Goal: Task Accomplishment & Management: Complete application form

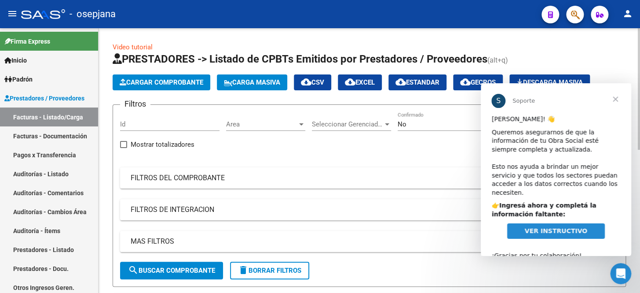
drag, startPoint x: 199, startPoint y: 176, endPoint x: 268, endPoint y: 154, distance: 72.6
click at [201, 176] on mat-panel-title "FILTROS DEL COMPROBANTE" at bounding box center [364, 178] width 467 height 10
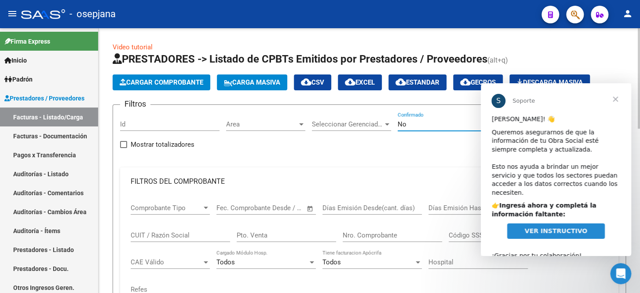
click at [410, 123] on div "No" at bounding box center [444, 124] width 92 height 8
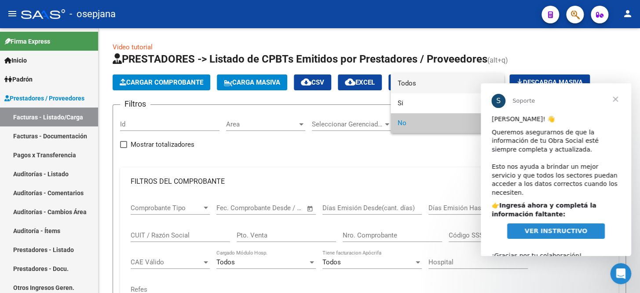
click at [425, 84] on span "Todos" at bounding box center [447, 83] width 99 height 20
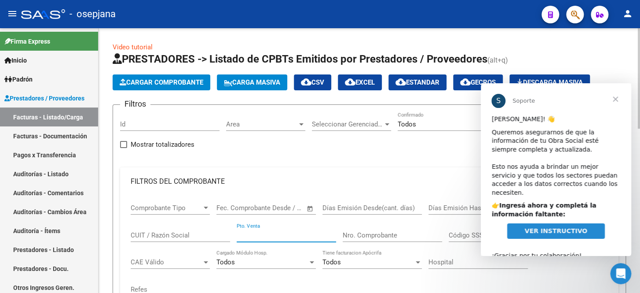
click at [258, 234] on input "Pto. Venta" at bounding box center [286, 235] width 99 height 8
type input "5"
click at [381, 231] on input "Nro. Comprobante" at bounding box center [392, 235] width 99 height 8
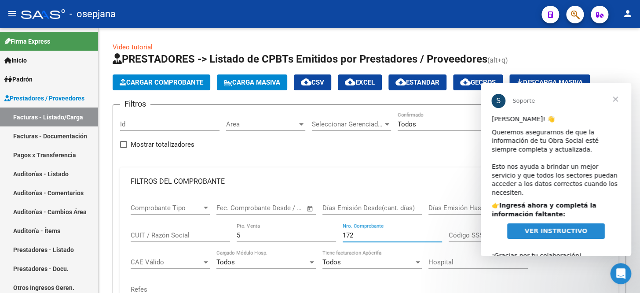
type input "172"
click at [617, 95] on span "Cerrar" at bounding box center [616, 99] width 32 height 32
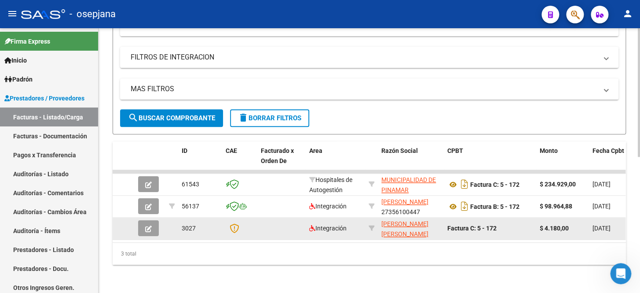
scroll to position [279, 0]
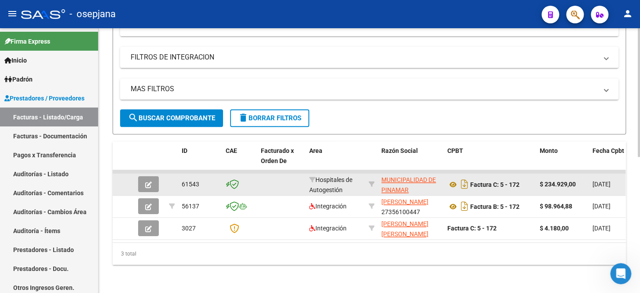
click at [144, 179] on button "button" at bounding box center [148, 184] width 21 height 16
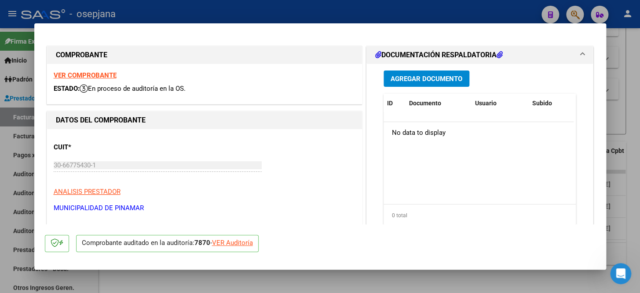
click at [247, 239] on div "VER Auditoría" at bounding box center [232, 243] width 41 height 10
type input "$ 0,00"
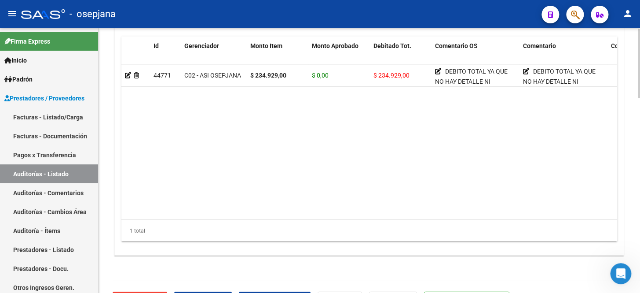
scroll to position [720, 0]
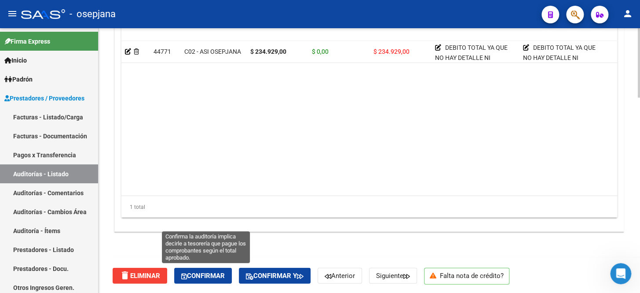
click at [211, 272] on span "Confirmar" at bounding box center [203, 275] width 44 height 8
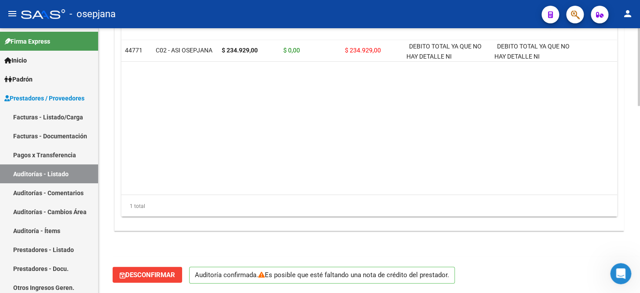
scroll to position [638, 0]
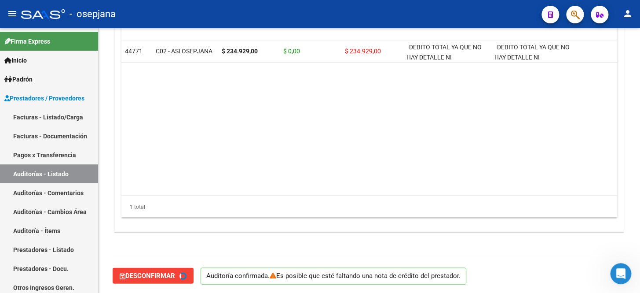
type input "202510"
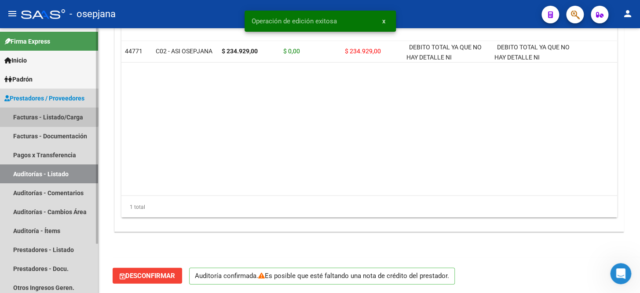
click at [42, 115] on link "Facturas - Listado/Carga" at bounding box center [49, 116] width 98 height 19
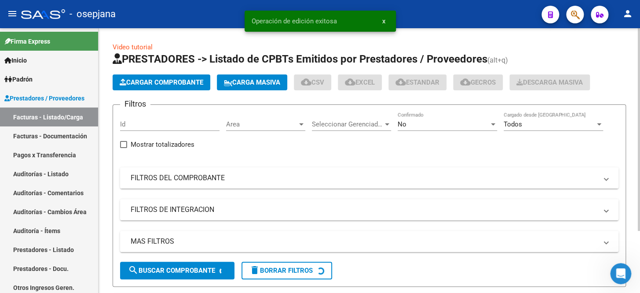
click at [305, 179] on mat-panel-title "FILTROS DEL COMPROBANTE" at bounding box center [364, 178] width 467 height 10
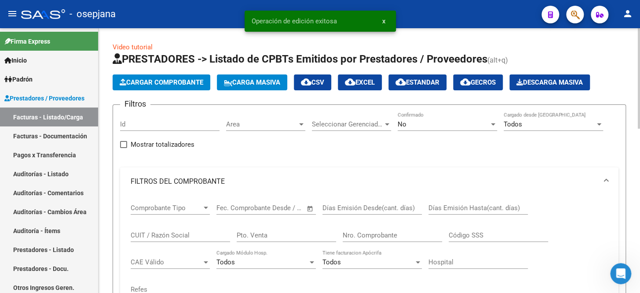
click at [417, 121] on div "No" at bounding box center [444, 124] width 92 height 8
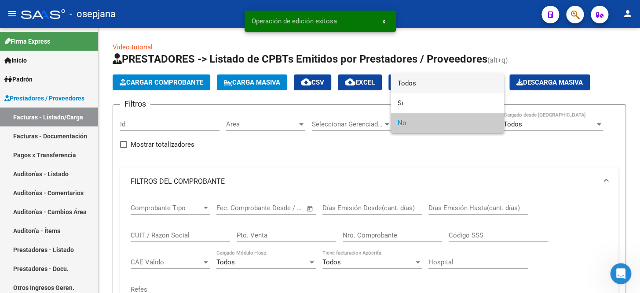
click at [421, 87] on span "Todos" at bounding box center [447, 83] width 99 height 20
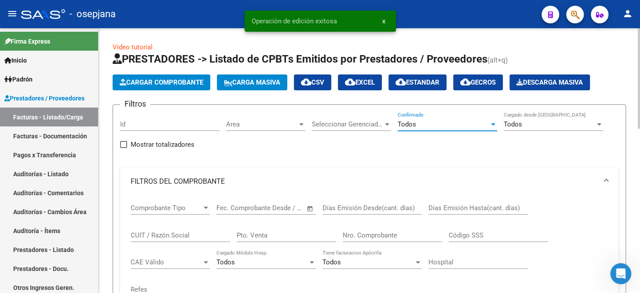
click at [255, 237] on input "Pto. Venta" at bounding box center [286, 235] width 99 height 8
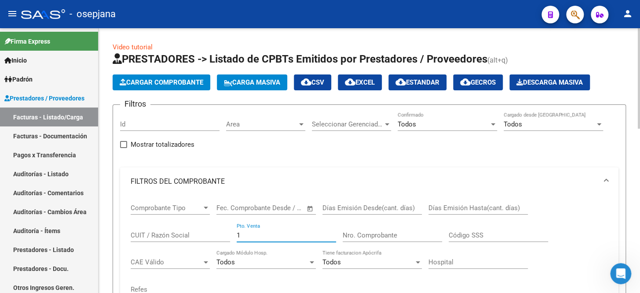
type input "1"
click at [358, 234] on input "Nro. Comprobante" at bounding box center [392, 235] width 99 height 8
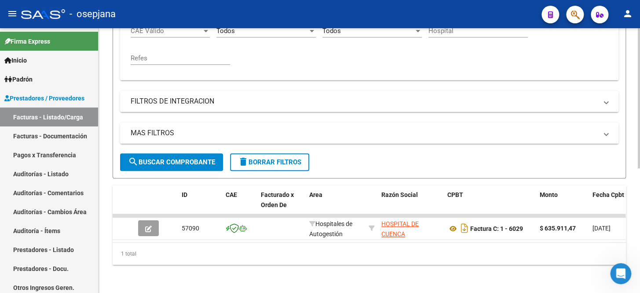
scroll to position [235, 0]
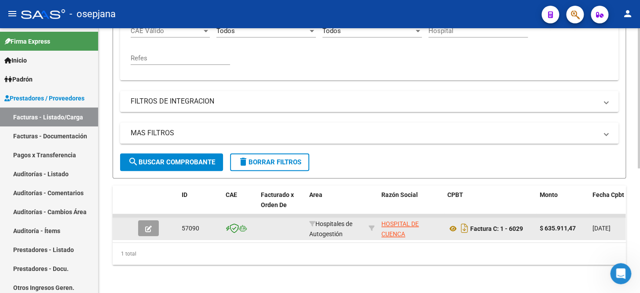
type input "6029"
click at [150, 225] on icon "button" at bounding box center [148, 228] width 7 height 7
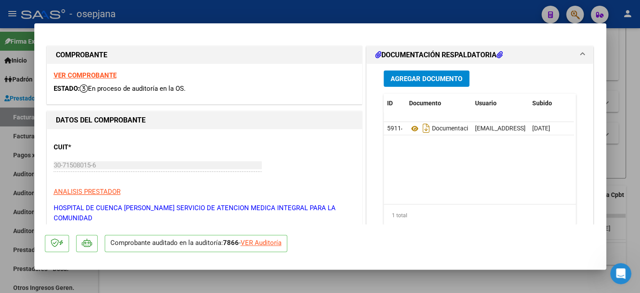
click at [263, 242] on div "VER Auditoría" at bounding box center [261, 243] width 41 height 10
type input "$ 0,00"
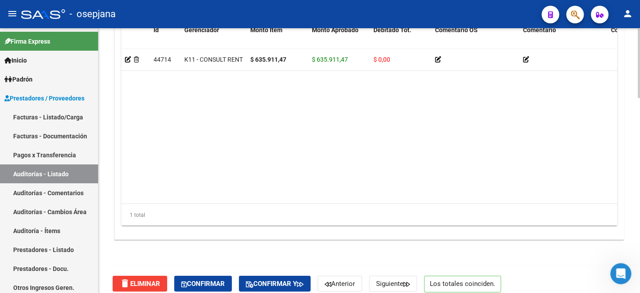
scroll to position [739, 0]
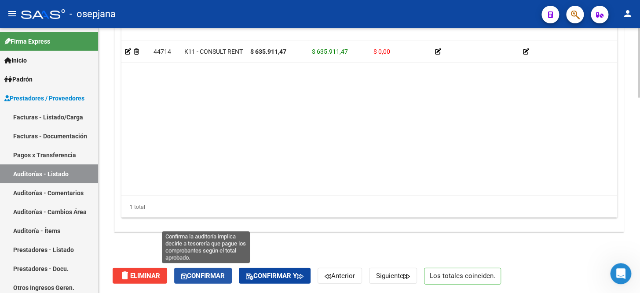
click at [212, 277] on span "Confirmar" at bounding box center [203, 275] width 44 height 8
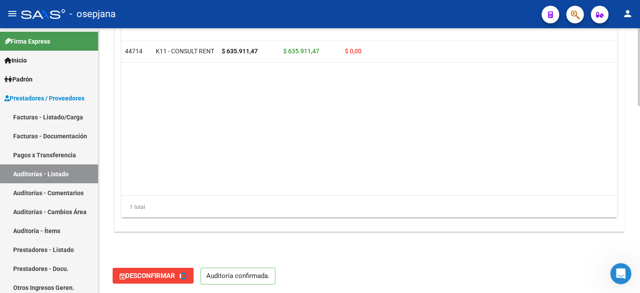
type input "202510"
